Goal: Task Accomplishment & Management: Manage account settings

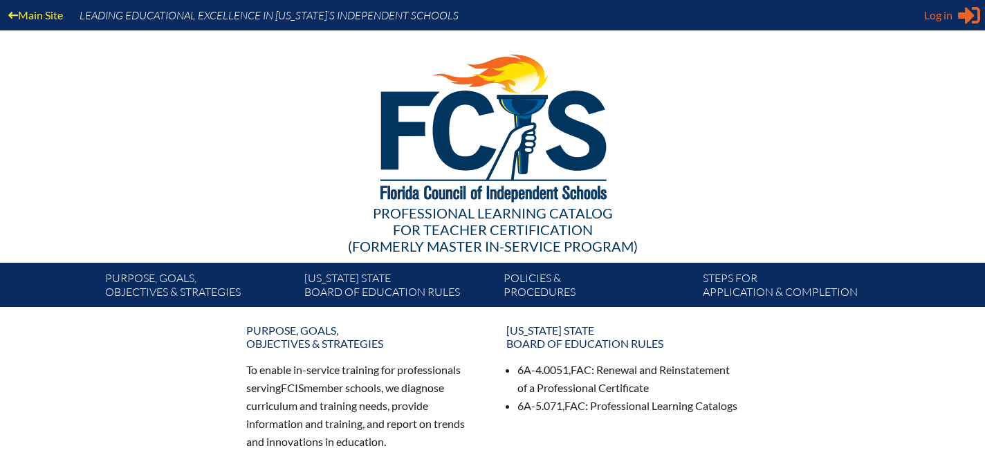
type input "mpazmino@lhps.org"
click at [937, 19] on span "Log in" at bounding box center [938, 15] width 28 height 17
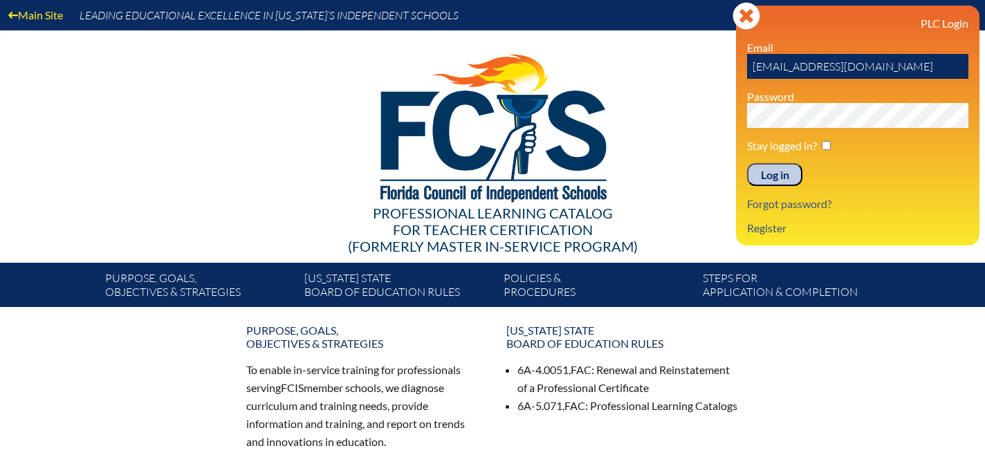
click at [786, 177] on input "Log in" at bounding box center [774, 175] width 55 height 24
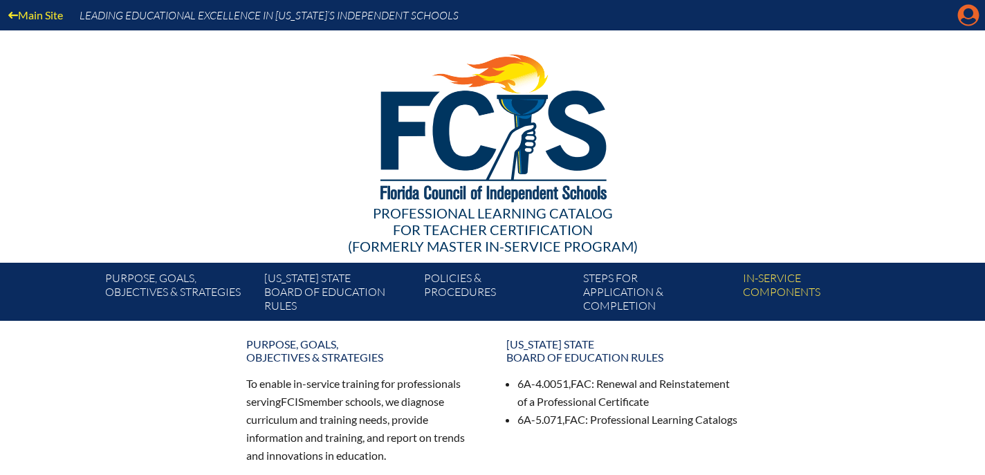
click at [965, 14] on icon "Manage account" at bounding box center [968, 15] width 22 height 22
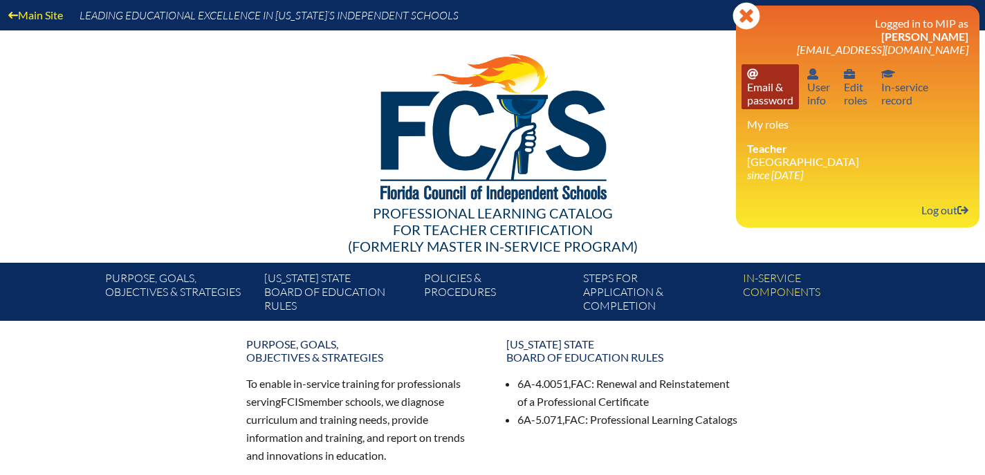
click at [759, 86] on link "Email password Email & password" at bounding box center [769, 86] width 57 height 45
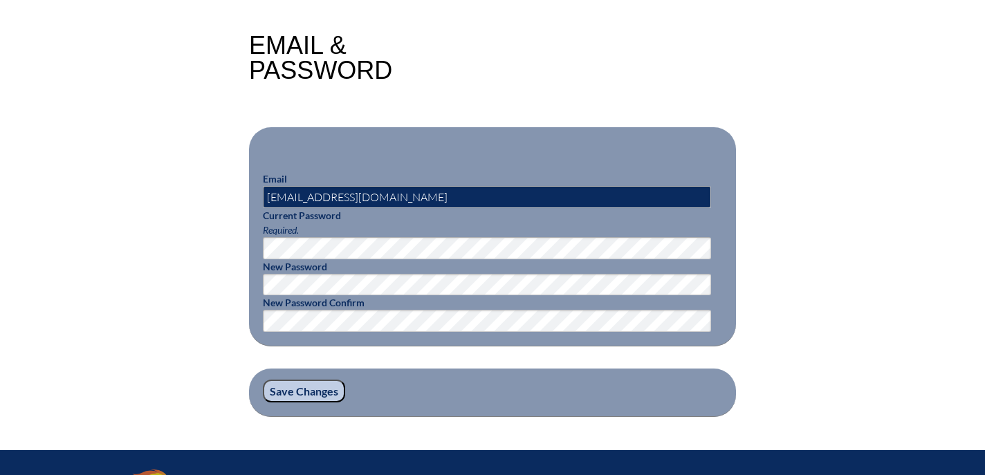
scroll to position [330, 0]
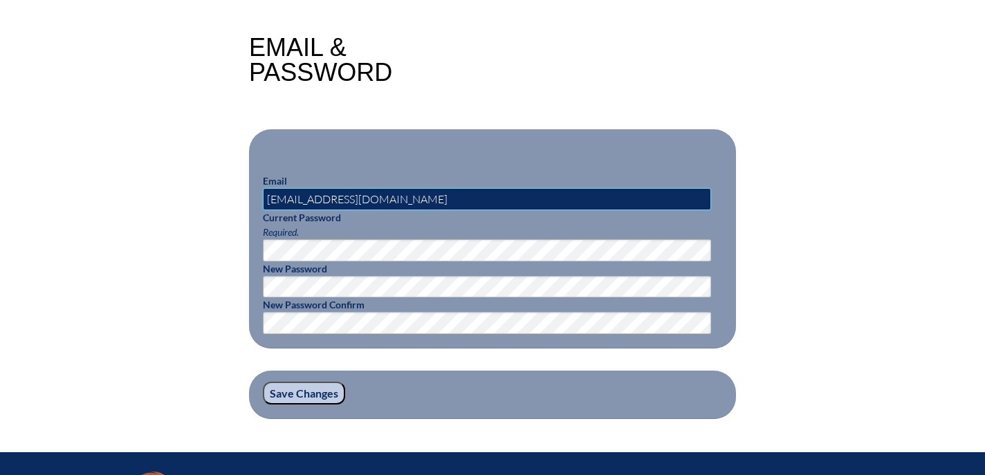
click at [386, 198] on input "mpazmino@lhps.org" at bounding box center [487, 199] width 448 height 22
type input "[EMAIL_ADDRESS][DOMAIN_NAME]"
click at [793, 334] on div "Email & Password Email mpazmino@lhprep.org Current Password Required. New Passw…" at bounding box center [492, 227] width 777 height 384
click at [292, 388] on input "Save Changes" at bounding box center [304, 394] width 82 height 24
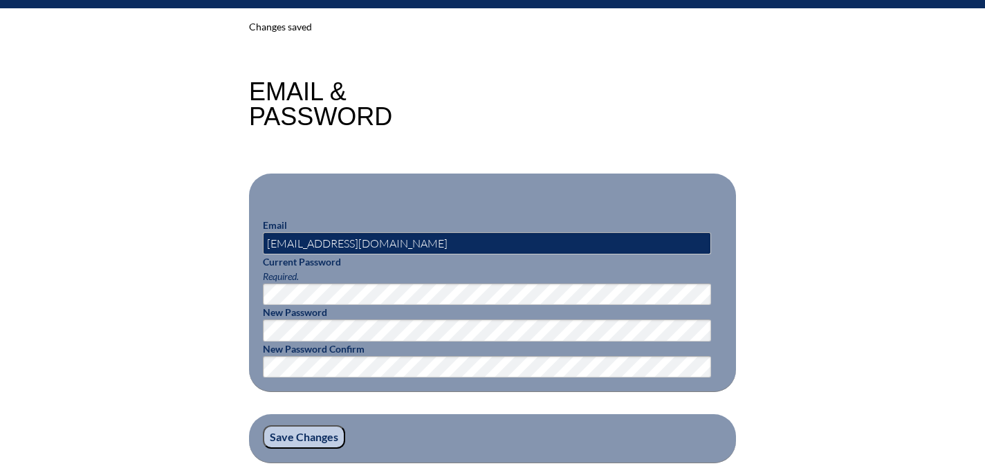
scroll to position [317, 0]
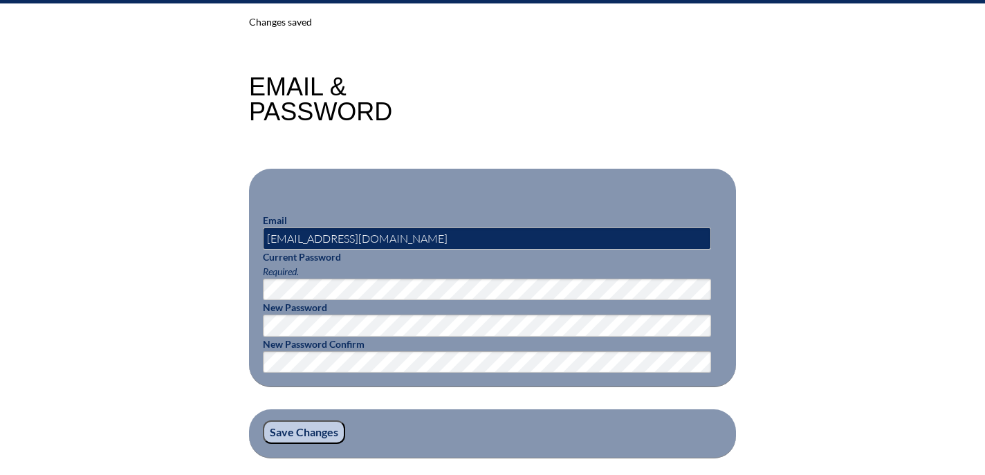
click at [857, 353] on div "Changes saved Email & Password Email [EMAIL_ADDRESS][DOMAIN_NAME] Current Passw…" at bounding box center [492, 237] width 777 height 444
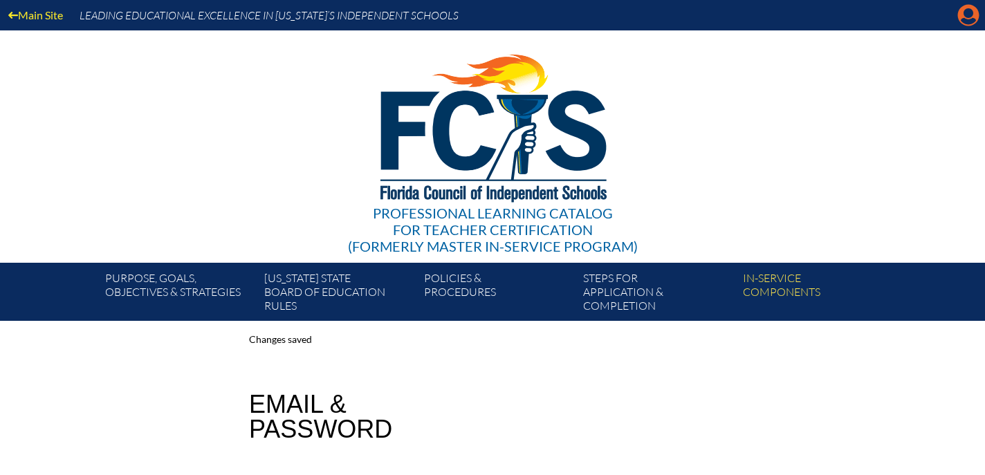
click at [966, 17] on icon at bounding box center [968, 15] width 21 height 21
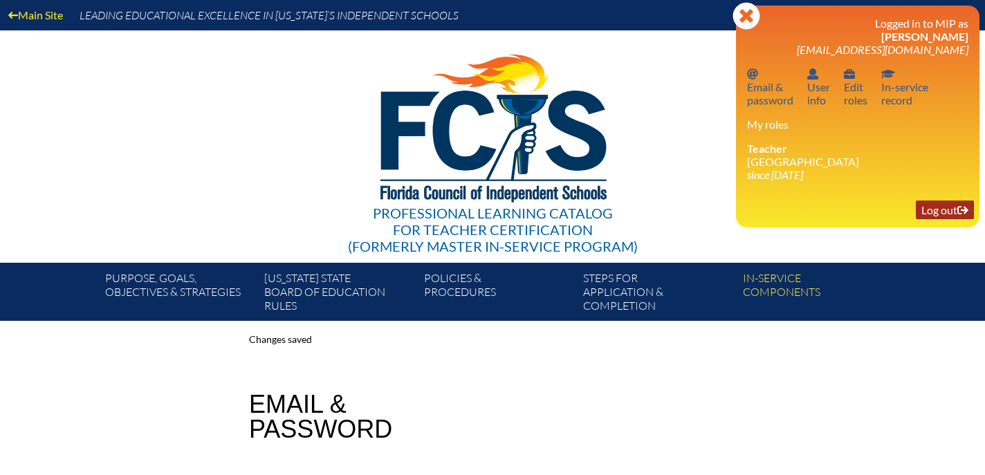
click at [937, 214] on link "Log out Log out" at bounding box center [944, 209] width 58 height 19
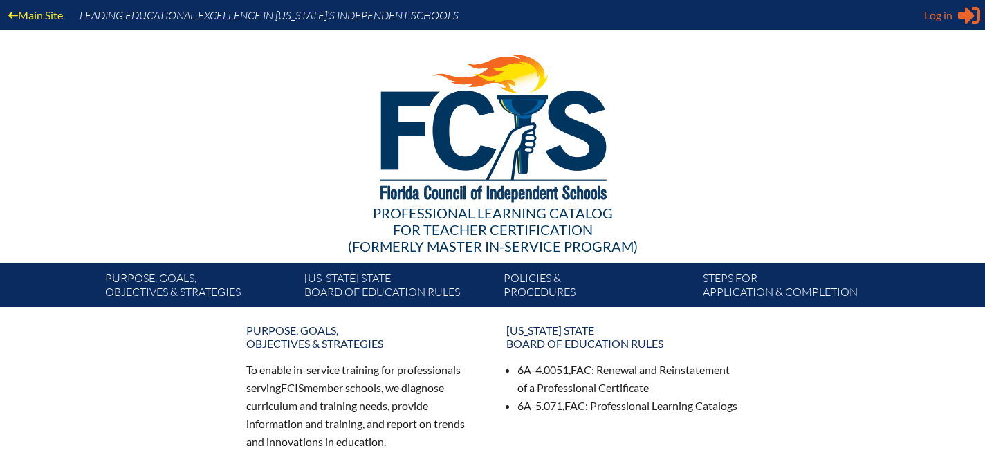
click at [937, 15] on span "Log in" at bounding box center [938, 15] width 28 height 17
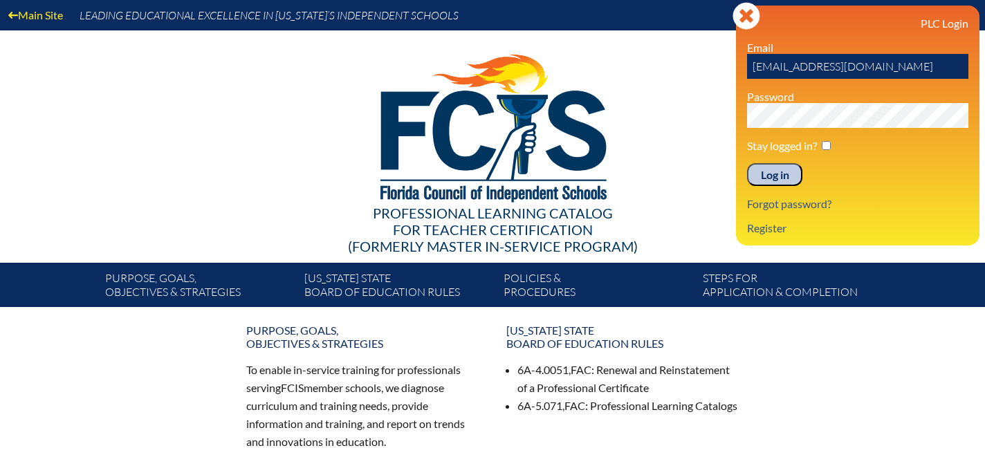
click at [881, 69] on input "mpazmino@lhps.org" at bounding box center [857, 66] width 221 height 25
type input "[EMAIL_ADDRESS][DOMAIN_NAME]"
click at [769, 174] on input "Log in" at bounding box center [774, 175] width 55 height 24
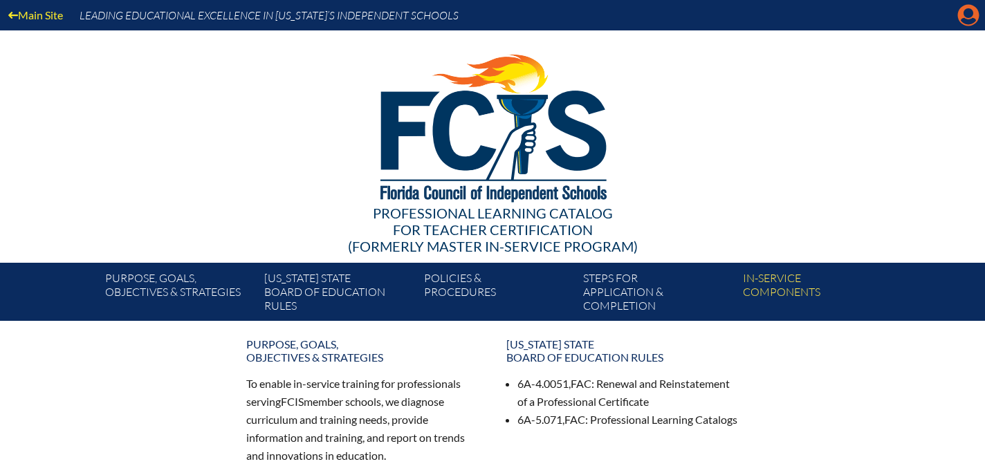
click at [964, 20] on icon "Manage account" at bounding box center [968, 15] width 22 height 22
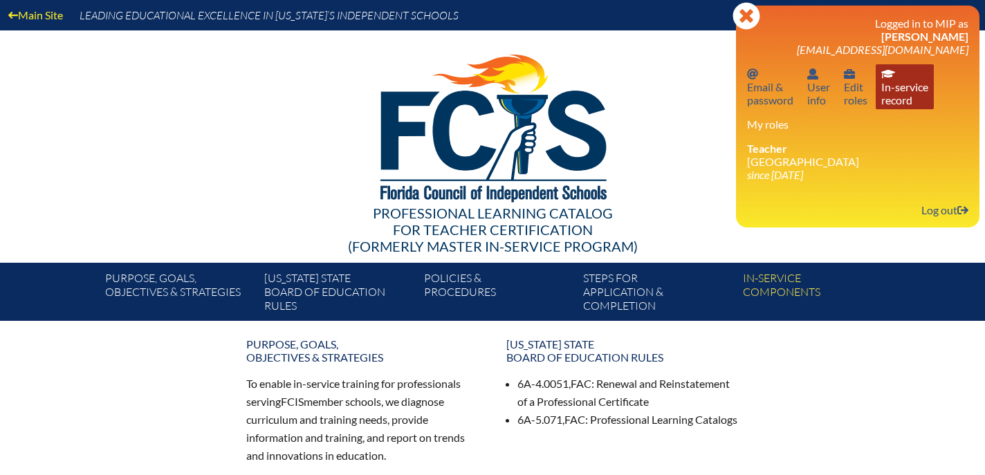
click at [906, 88] on link "In-service record In-service record" at bounding box center [904, 86] width 58 height 45
